Goal: Task Accomplishment & Management: Manage account settings

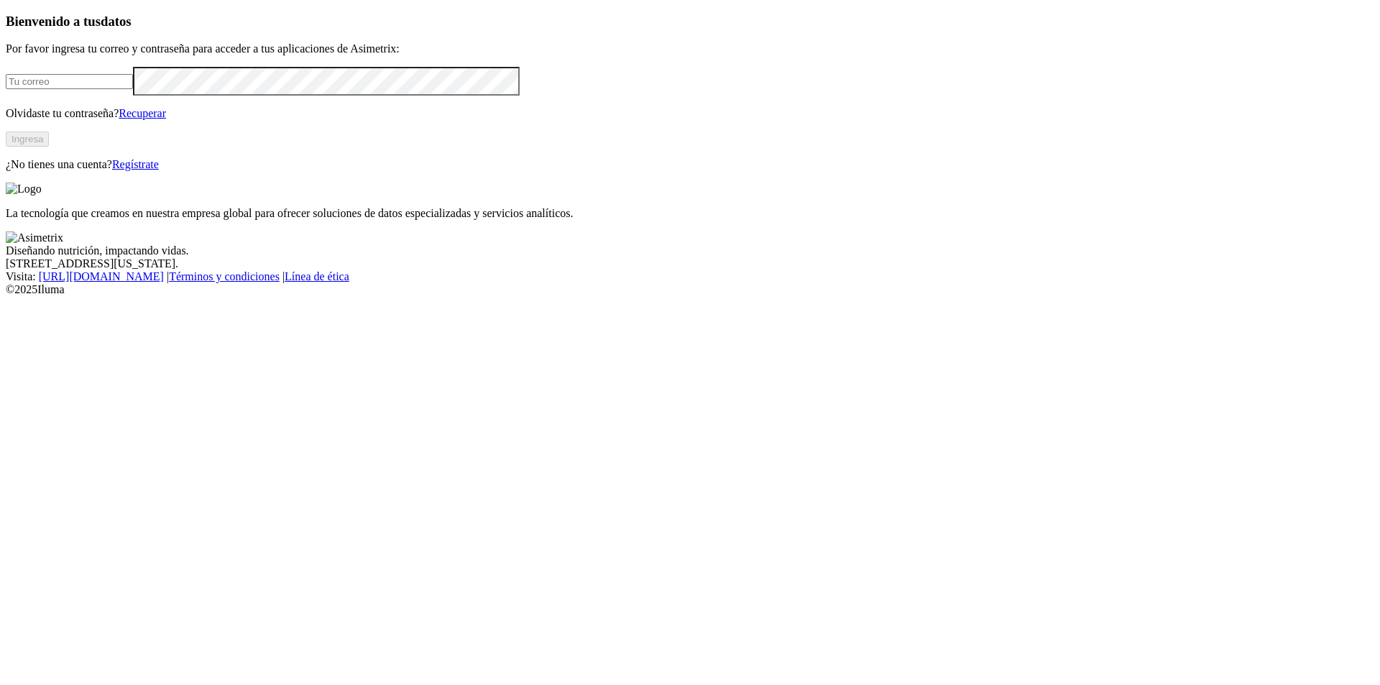
click at [133, 89] on input "email" at bounding box center [69, 81] width 127 height 15
click at [119, 89] on input "email" at bounding box center [69, 81] width 127 height 15
click at [133, 89] on input "email" at bounding box center [69, 81] width 127 height 15
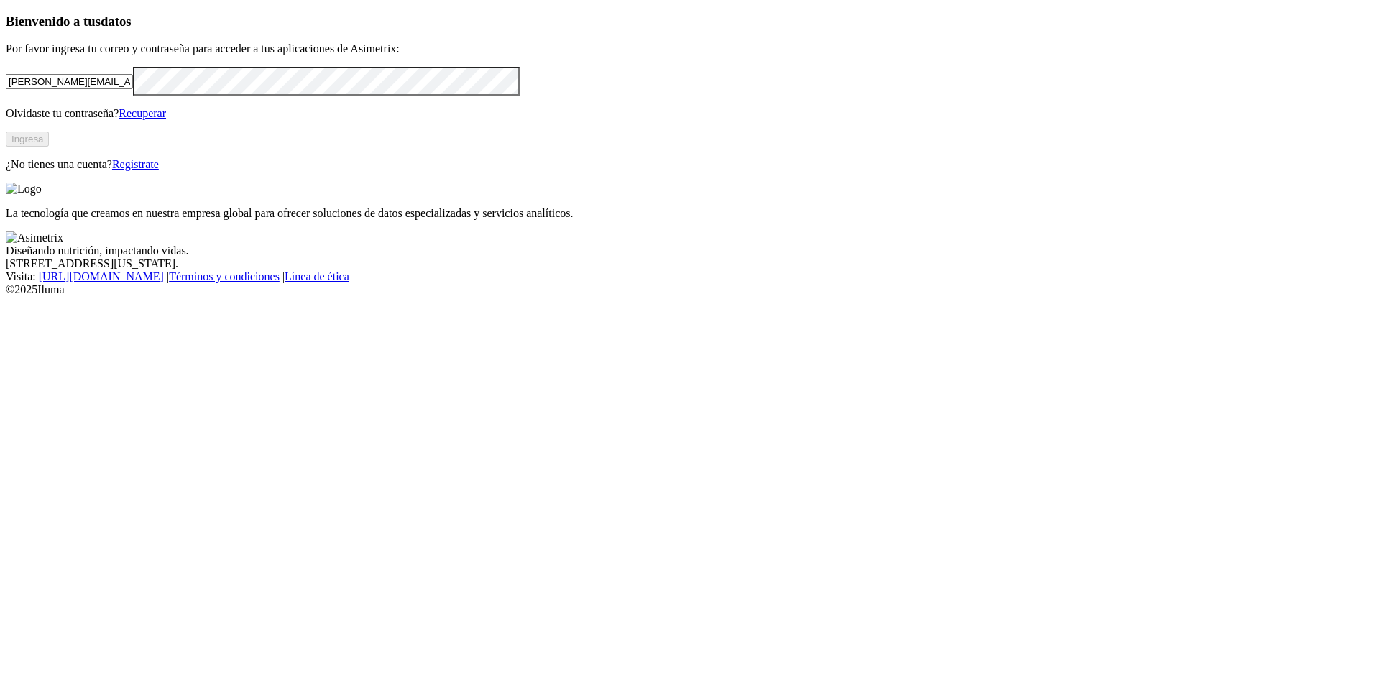
click at [133, 89] on input "[PERSON_NAME][EMAIL_ADDRESS][PERSON_NAME][DOMAIN_NAME]" at bounding box center [69, 81] width 127 height 15
type input "d"
click at [133, 89] on input "email" at bounding box center [69, 81] width 127 height 15
click at [945, 220] on div "Tus datos tienen el poder de acelerar la productividad de tu granja." at bounding box center [690, 201] width 1368 height 37
